Goal: Transaction & Acquisition: Purchase product/service

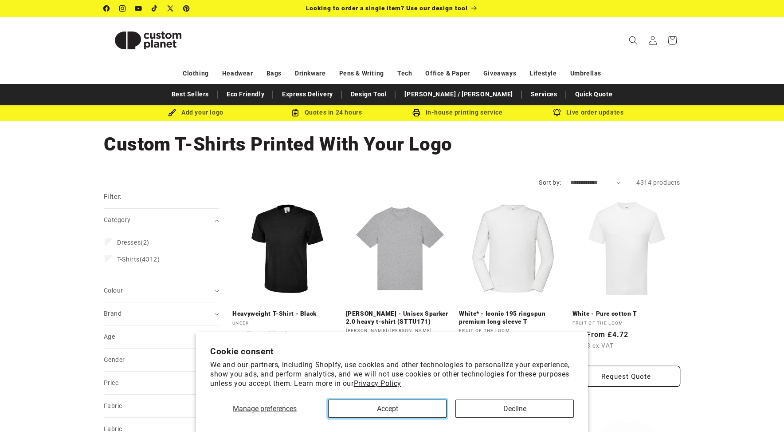
click at [387, 409] on button "Accept" at bounding box center [387, 408] width 118 height 18
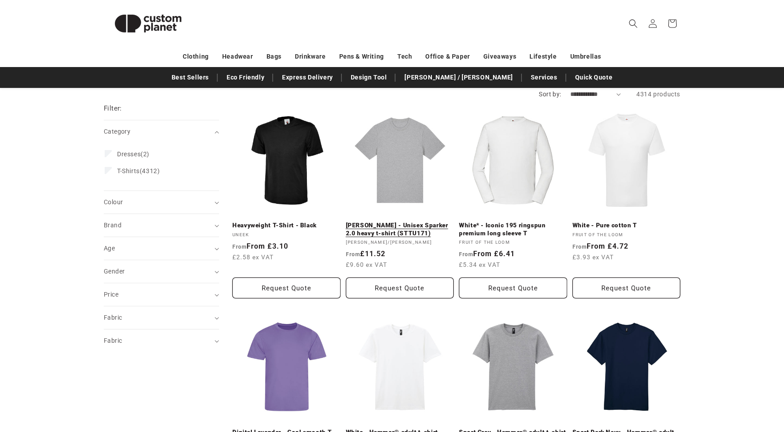
scroll to position [89, 0]
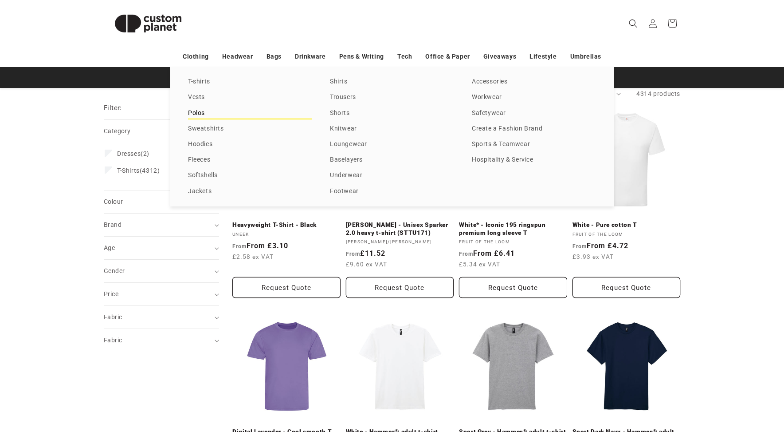
click at [201, 111] on link "Polos" at bounding box center [250, 113] width 124 height 12
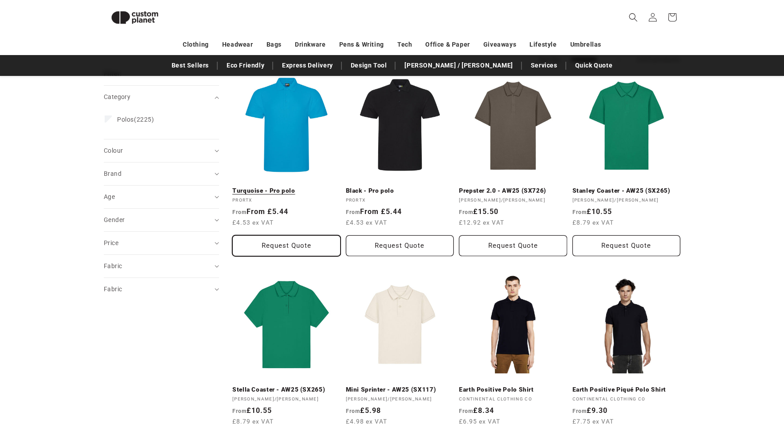
scroll to position [32, 0]
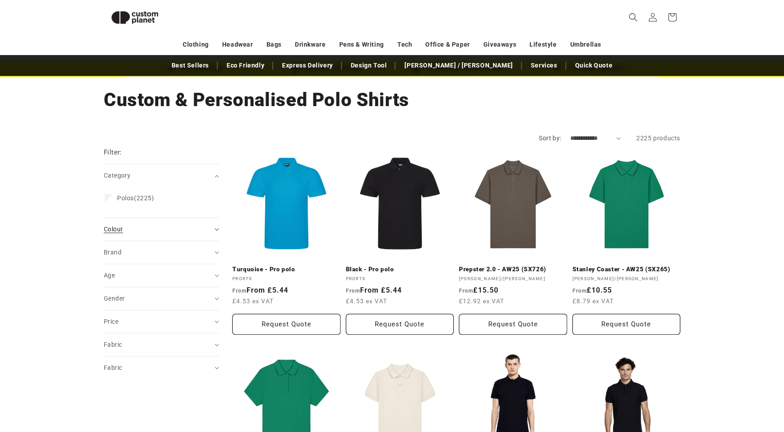
click at [125, 228] on div "Colour (0)" at bounding box center [158, 228] width 108 height 9
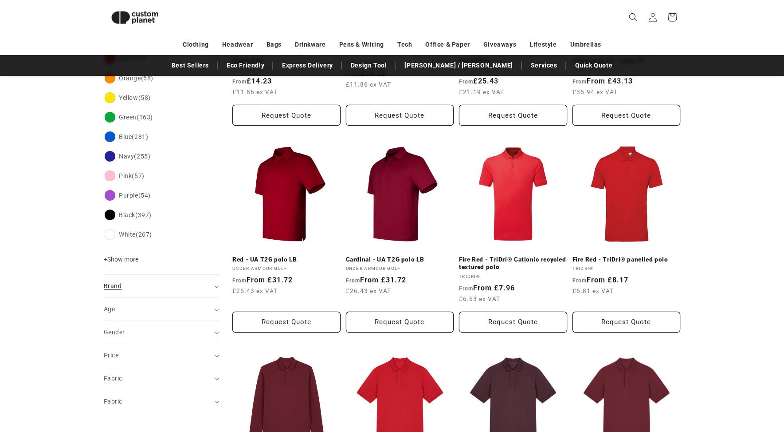
scroll to position [299, 0]
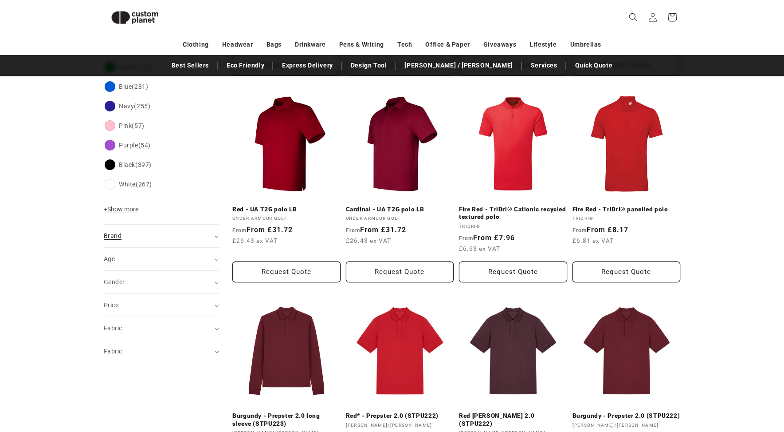
click at [122, 237] on div "Brand (0)" at bounding box center [158, 235] width 108 height 9
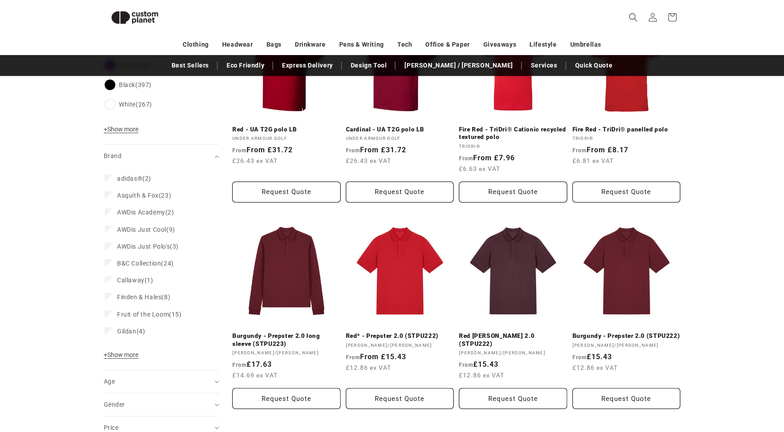
scroll to position [388, 0]
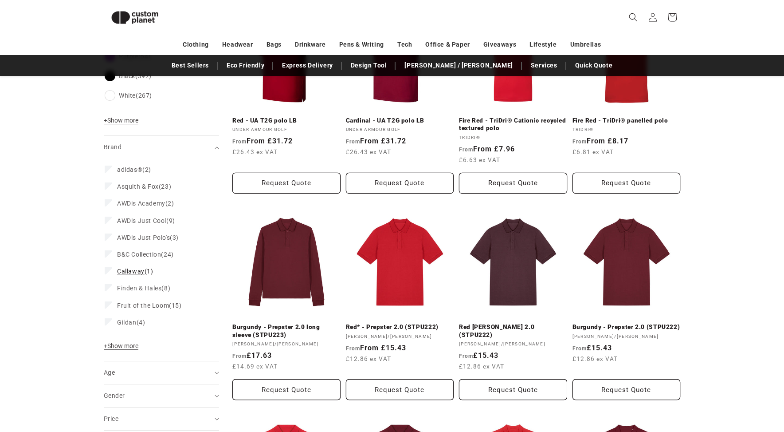
click at [133, 271] on span "Callaway" at bounding box center [131, 270] width 28 height 7
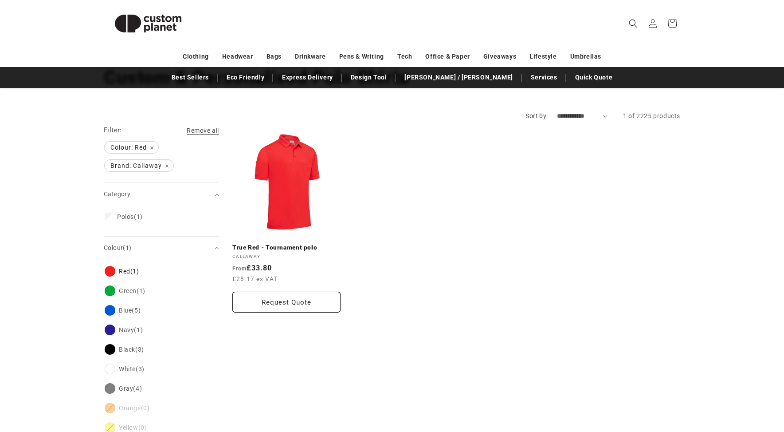
scroll to position [51, 0]
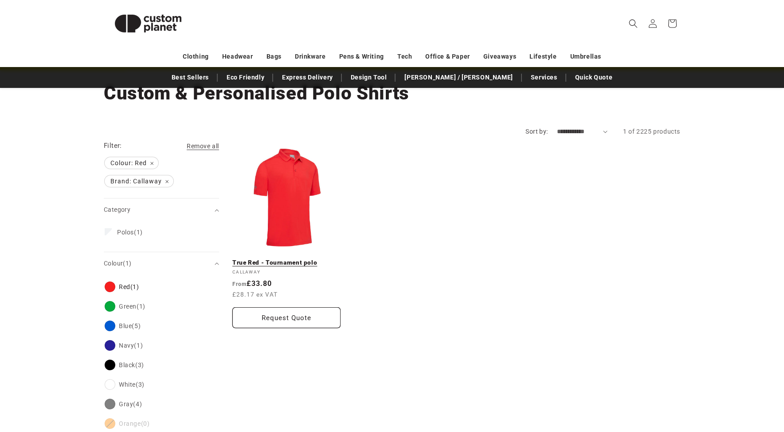
click at [295, 259] on link "True Red - Tournament polo" at bounding box center [286, 263] width 108 height 8
click at [168, 182] on span "Brand: Callaway Remove filter" at bounding box center [139, 181] width 69 height 12
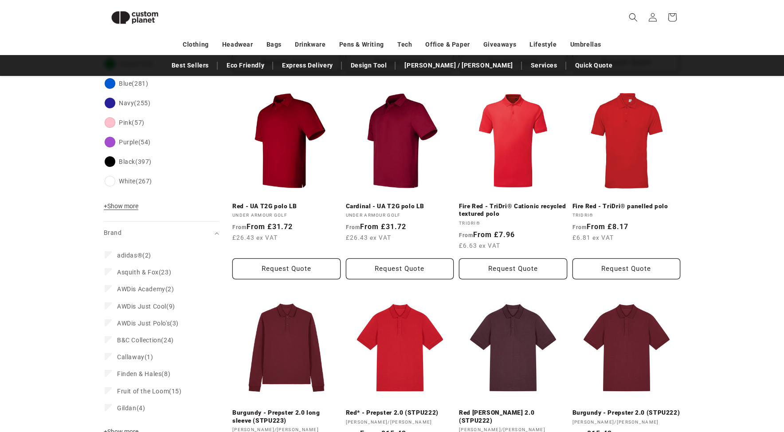
scroll to position [350, 0]
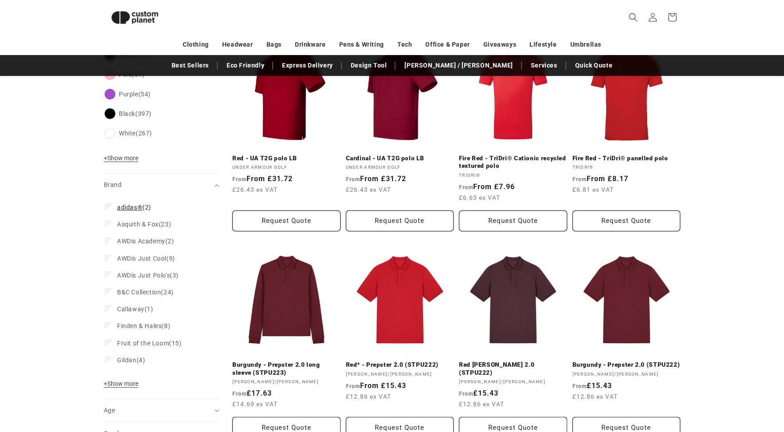
click at [134, 211] on span "adidas®" at bounding box center [129, 207] width 25 height 7
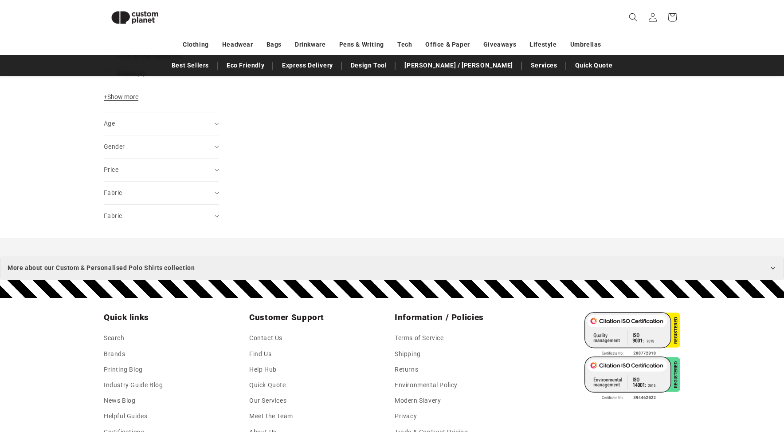
scroll to position [785, 0]
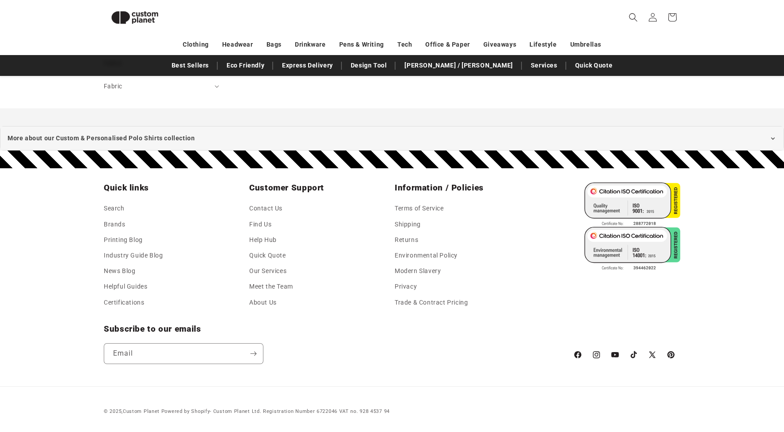
click at [357, 402] on div "© 2025, Custom Planet Powered by Shopify - Custom Planet Ltd. Registration Numb…" at bounding box center [392, 408] width 621 height 16
drag, startPoint x: 433, startPoint y: 373, endPoint x: 437, endPoint y: 429, distance: 56.9
click at [437, 429] on footer "Quick links Search Brands Printing Blog Industry Guide Blog News Blog Helpful G…" at bounding box center [392, 300] width 784 height 264
click at [262, 207] on link "Contact Us" at bounding box center [265, 209] width 33 height 13
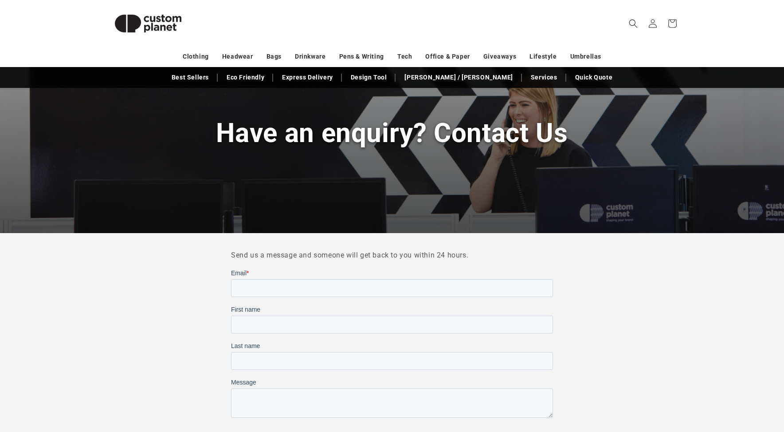
scroll to position [89, 0]
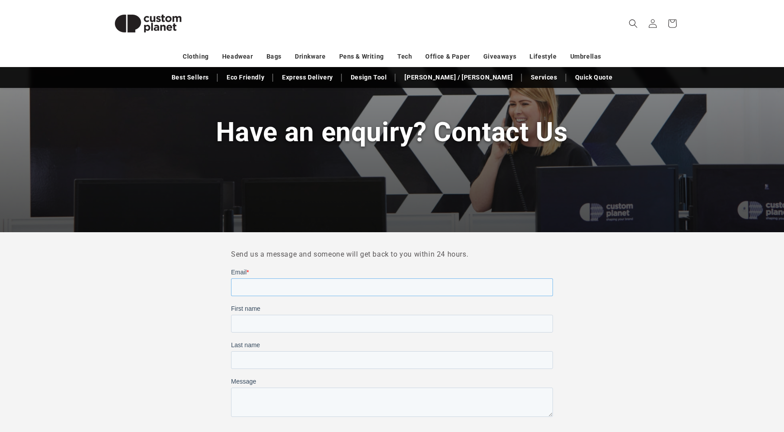
click at [305, 289] on input "Email *" at bounding box center [392, 287] width 322 height 18
type input "**********"
click at [291, 323] on input "First name" at bounding box center [392, 324] width 322 height 18
type input "*******"
click at [314, 357] on input "Last name" at bounding box center [392, 360] width 322 height 18
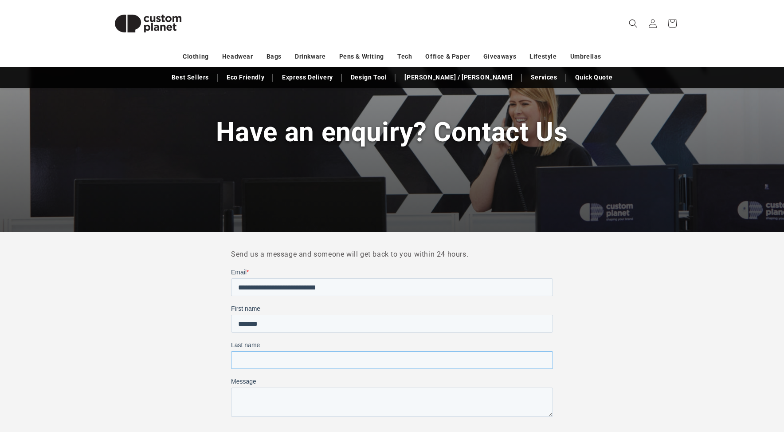
type input "******"
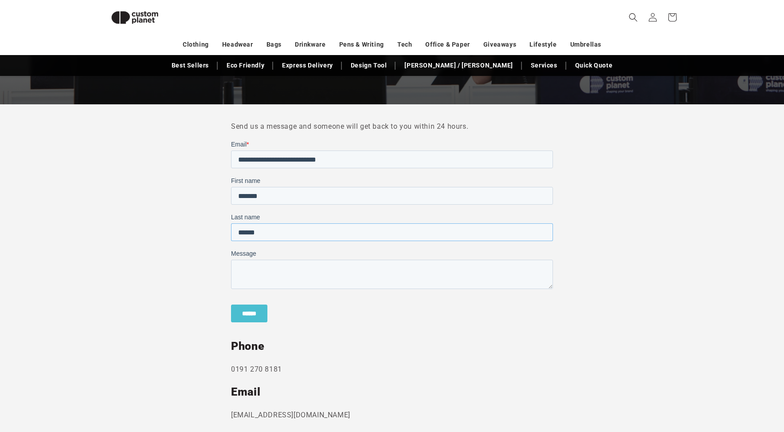
scroll to position [210, 0]
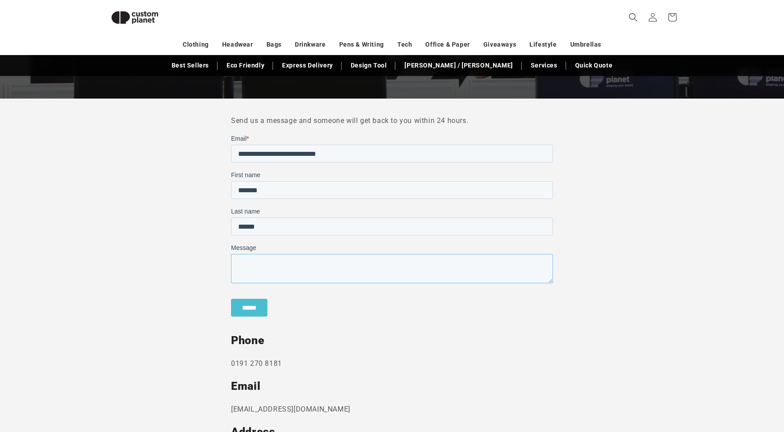
click at [284, 265] on textarea "Message" at bounding box center [392, 268] width 322 height 29
type textarea "*"
click at [314, 267] on textarea "**********" at bounding box center [392, 268] width 322 height 29
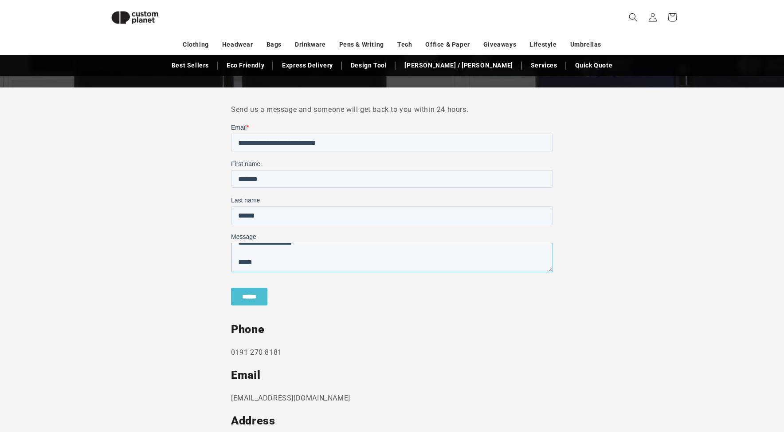
scroll to position [122, 0]
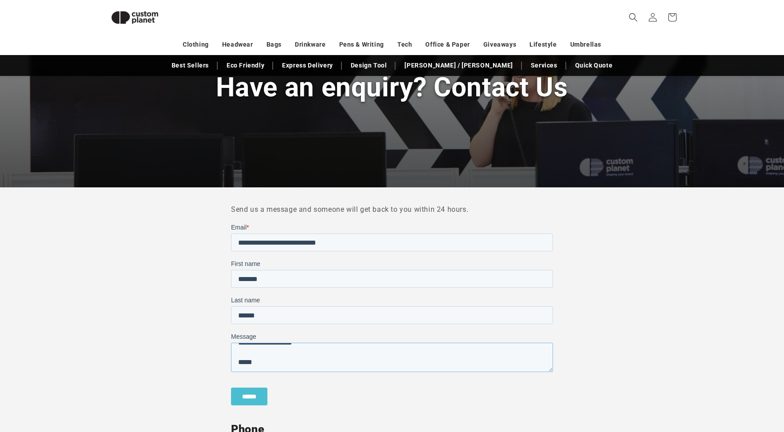
type textarea "**********"
click at [256, 397] on input "******" at bounding box center [249, 396] width 36 height 18
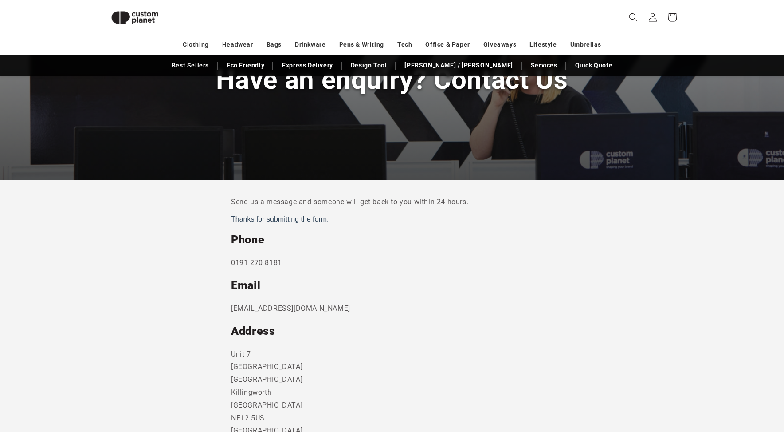
scroll to position [0, 0]
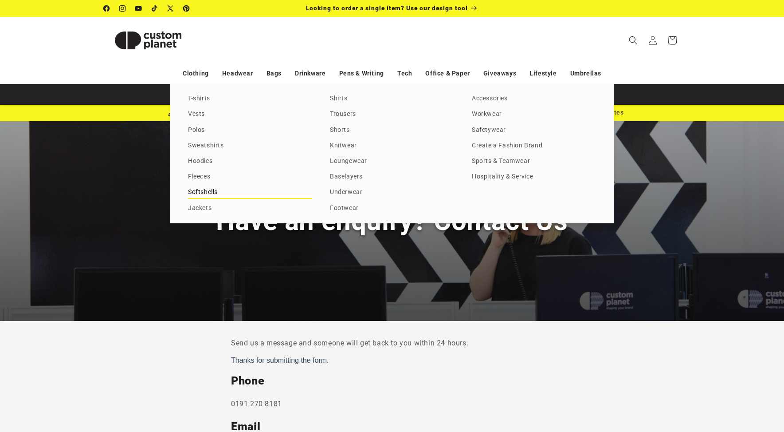
click at [198, 193] on link "Softshells" at bounding box center [250, 192] width 124 height 12
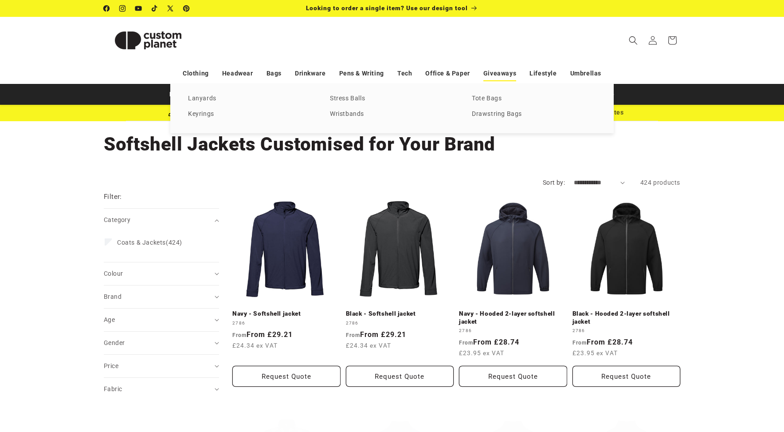
click at [505, 74] on link "Giveaways" at bounding box center [500, 74] width 33 height 16
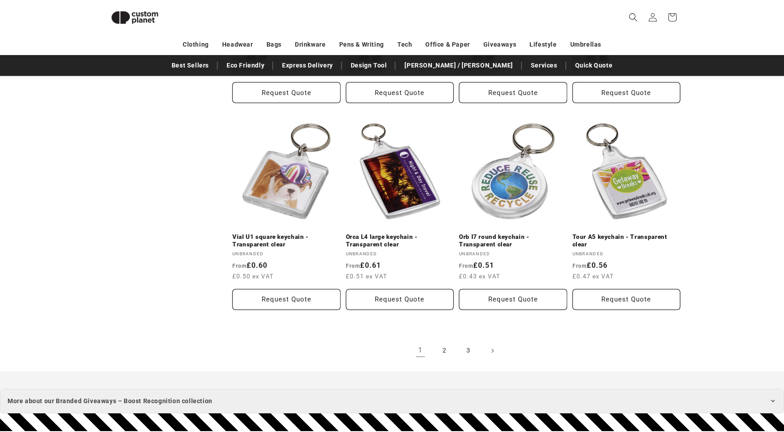
scroll to position [1807, 0]
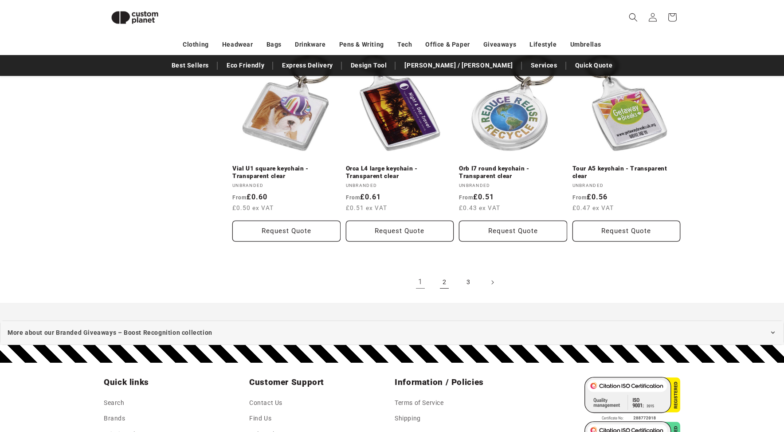
click at [445, 283] on link "2" at bounding box center [445, 282] width 20 height 20
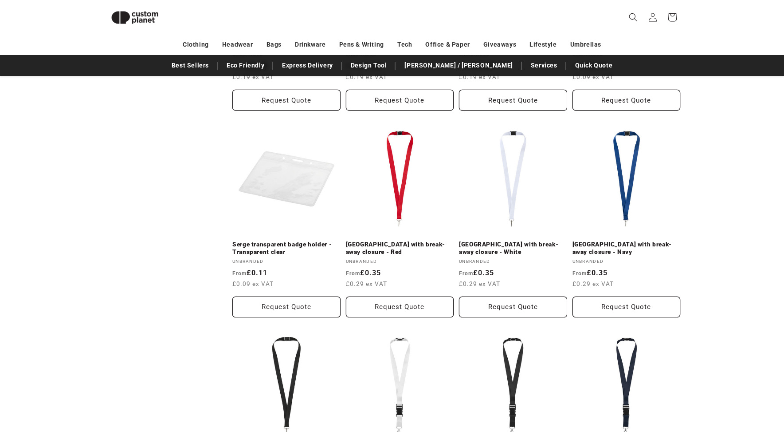
scroll to position [1142, 0]
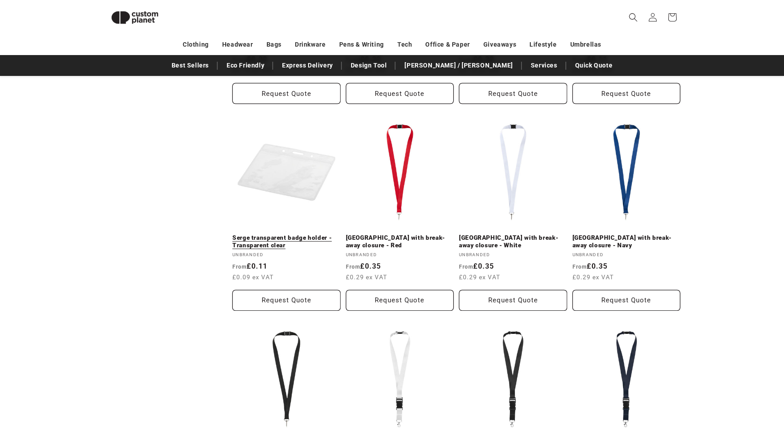
click at [272, 234] on link "Serge transparent badge holder - Transparent clear" at bounding box center [286, 242] width 108 height 16
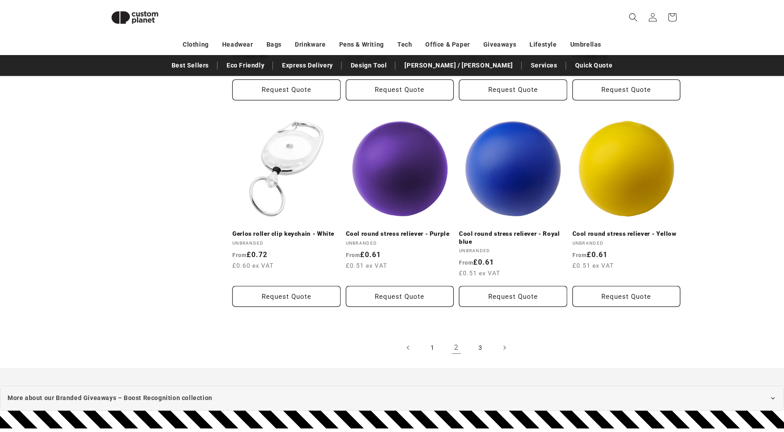
scroll to position [1852, 0]
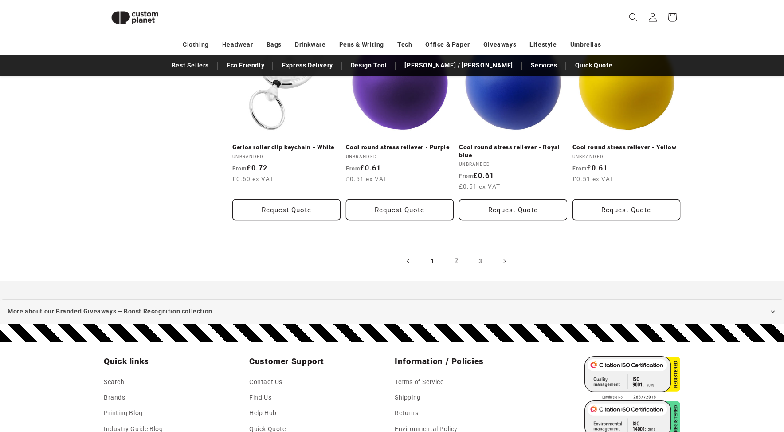
click at [485, 251] on link "3" at bounding box center [481, 261] width 20 height 20
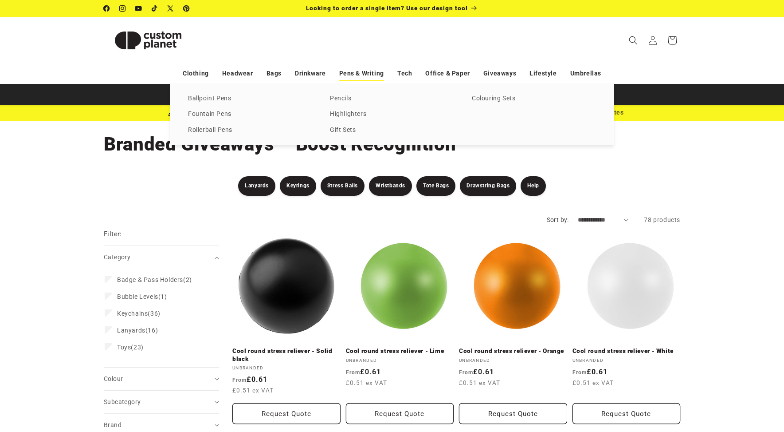
click at [374, 74] on link "Pens & Writing" at bounding box center [361, 74] width 45 height 16
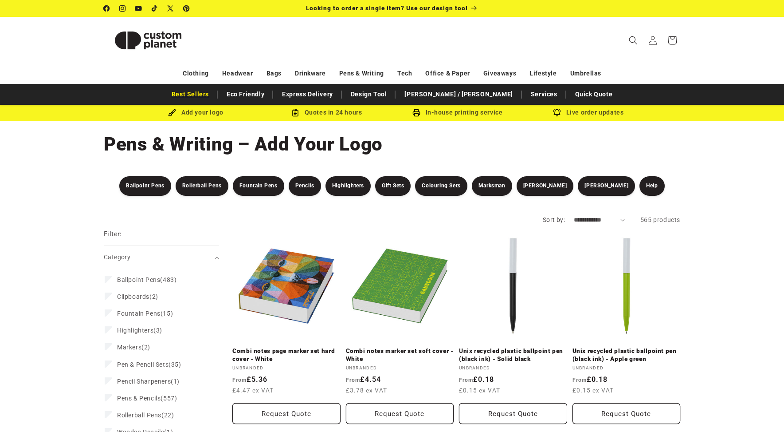
click at [213, 94] on link "Best Sellers" at bounding box center [190, 95] width 46 height 16
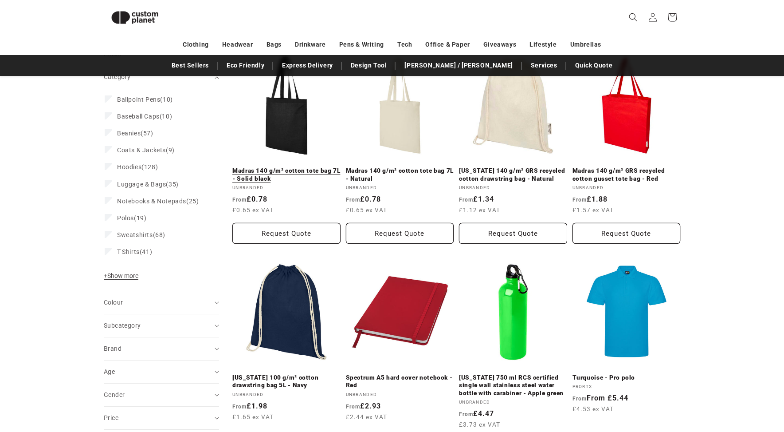
scroll to position [121, 0]
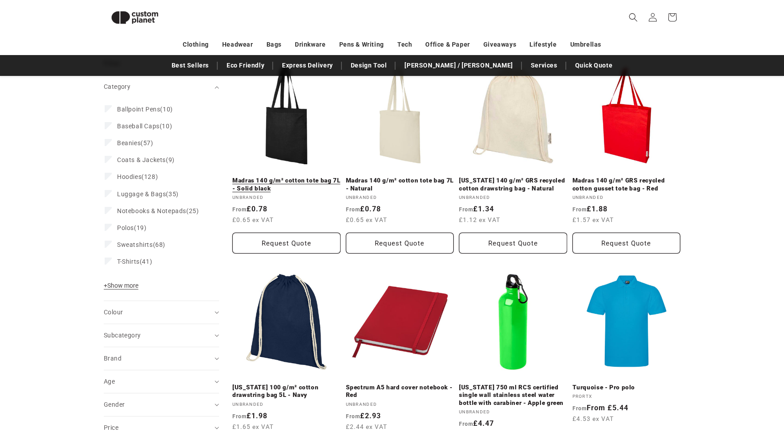
click at [287, 177] on link "Madras 140 g/m² cotton tote bag 7L - Solid black" at bounding box center [286, 185] width 108 height 16
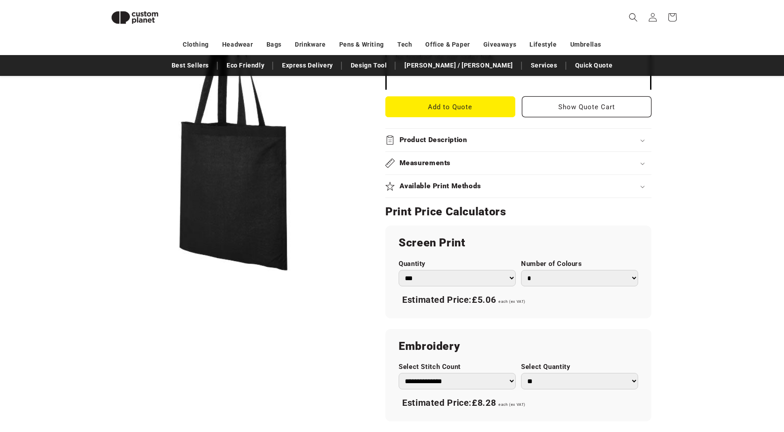
scroll to position [343, 0]
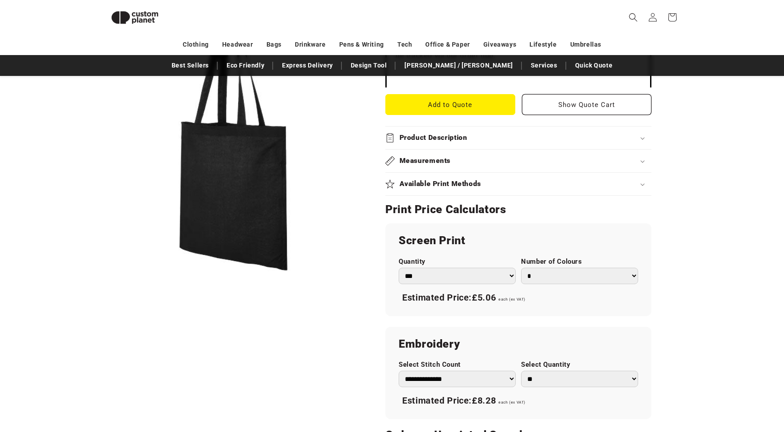
click at [481, 276] on select "*** *** *** **** **** **** ***** *****" at bounding box center [457, 275] width 117 height 16
select select "****"
click at [399, 267] on select "*** *** *** **** **** **** ***** *****" at bounding box center [457, 275] width 117 height 16
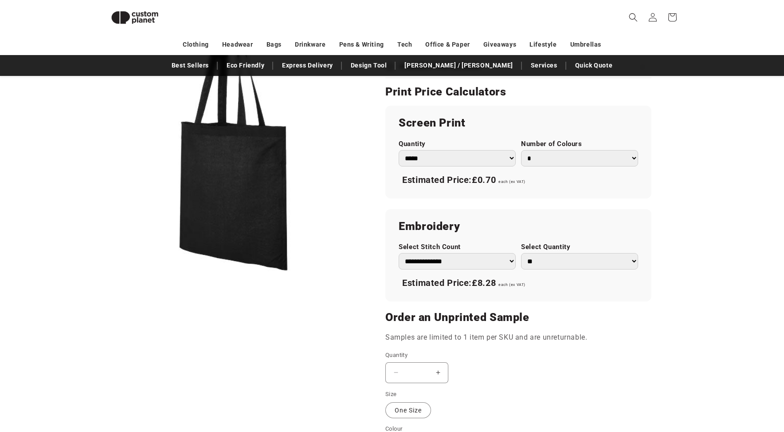
scroll to position [388, 0]
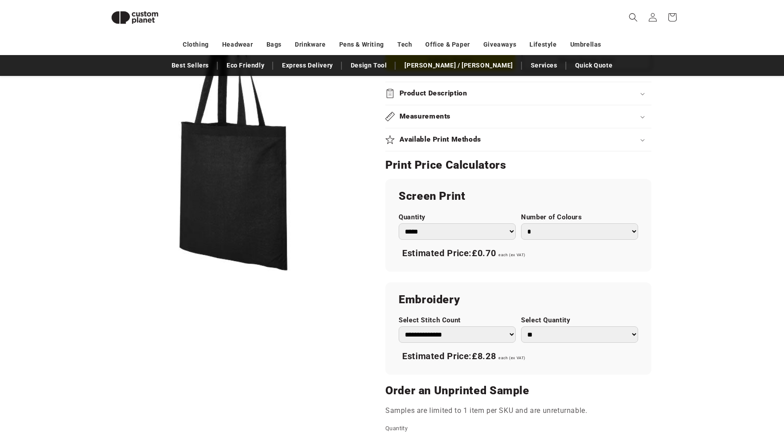
click at [578, 231] on select "* * * * * * *" at bounding box center [579, 231] width 117 height 16
select select "*"
click at [521, 223] on select "* * * * * * *" at bounding box center [579, 231] width 117 height 16
click at [558, 278] on div "**********" at bounding box center [519, 276] width 266 height 195
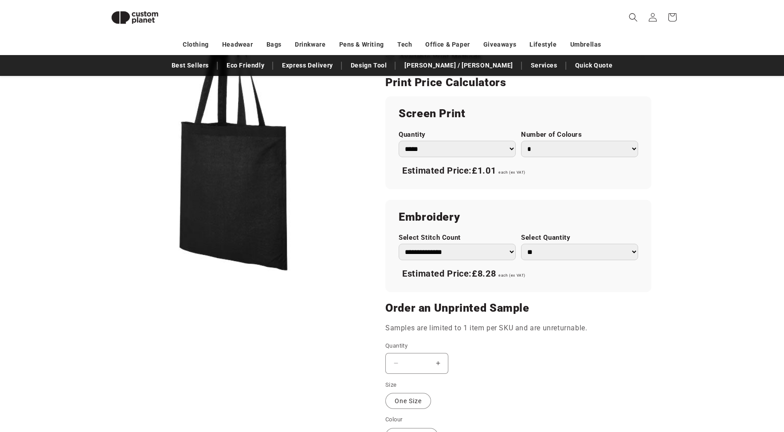
scroll to position [476, 0]
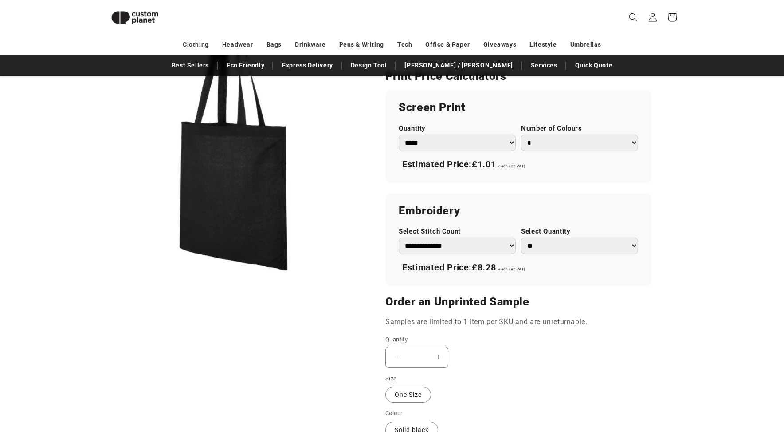
click at [511, 245] on select "**********" at bounding box center [457, 245] width 117 height 16
click at [233, 309] on div "Skip to product information Open media 1 in modal 1 / of 1" at bounding box center [234, 75] width 260 height 852
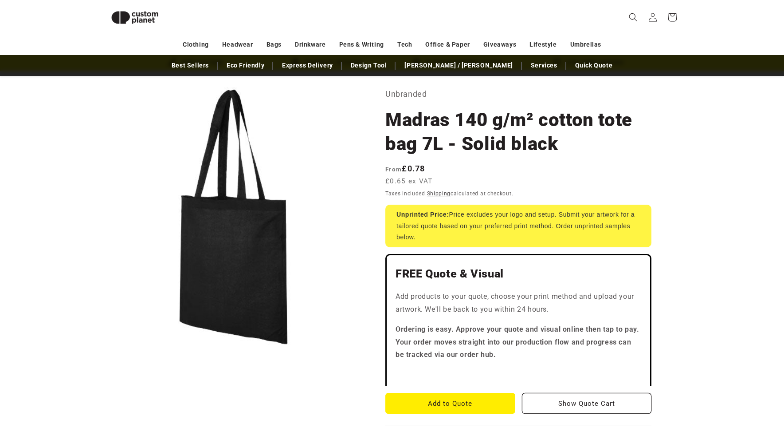
scroll to position [33, 0]
